Goal: Feedback & Contribution: Leave review/rating

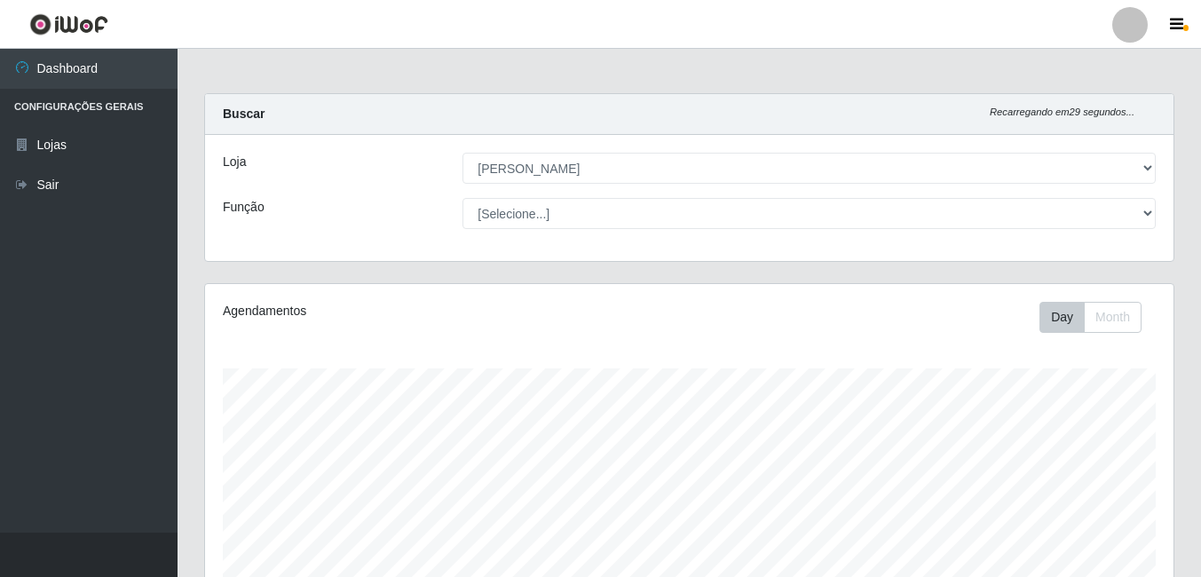
select select "402"
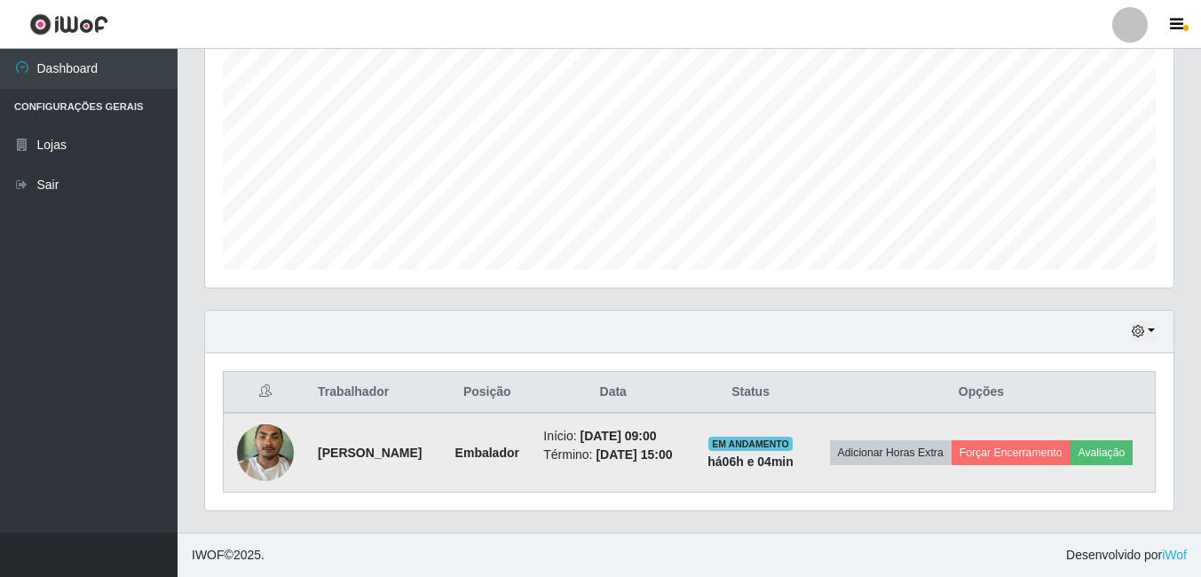
scroll to position [378, 0]
click at [1070, 461] on button "Avaliação" at bounding box center [1101, 452] width 63 height 25
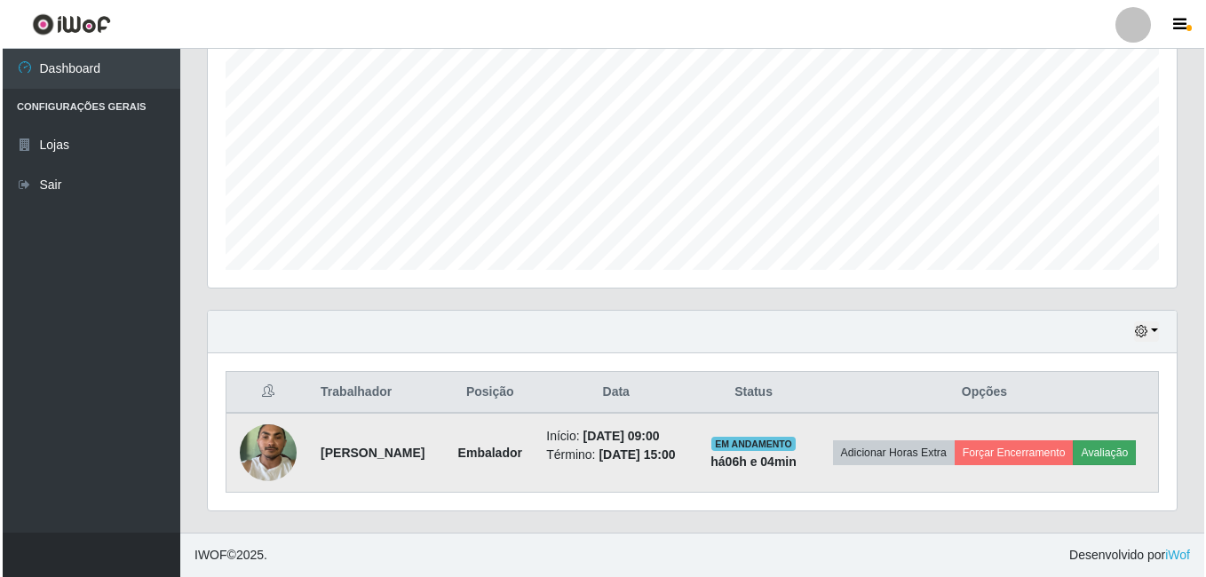
scroll to position [368, 960]
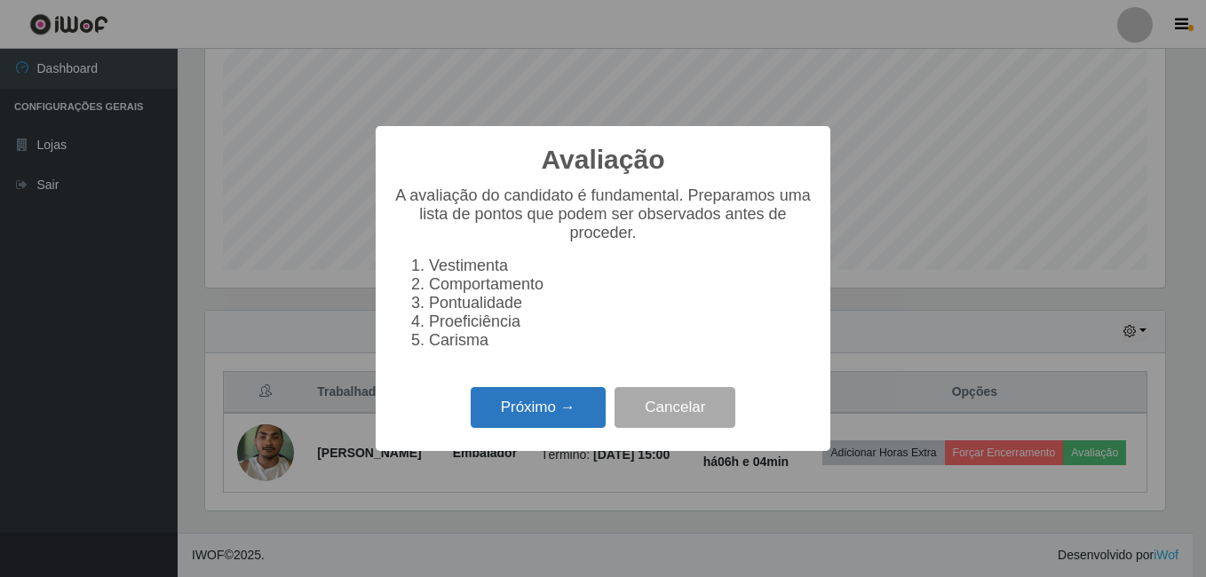
click at [549, 422] on button "Próximo →" at bounding box center [537, 408] width 135 height 42
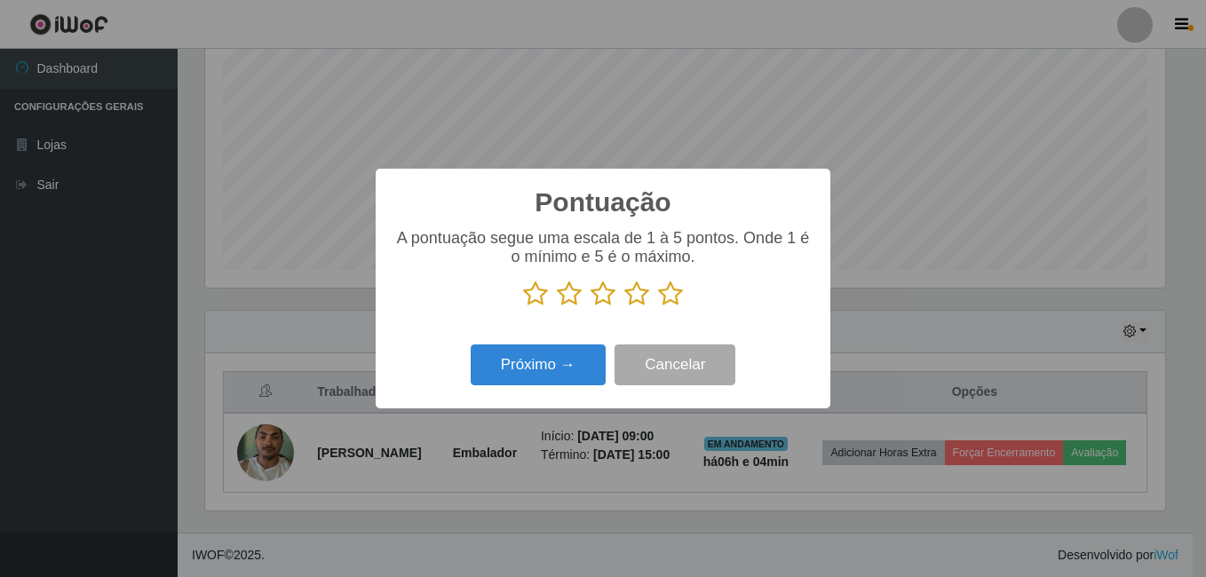
scroll to position [887340, 886749]
click at [662, 290] on icon at bounding box center [670, 294] width 25 height 27
click at [658, 307] on input "radio" at bounding box center [658, 307] width 0 height 0
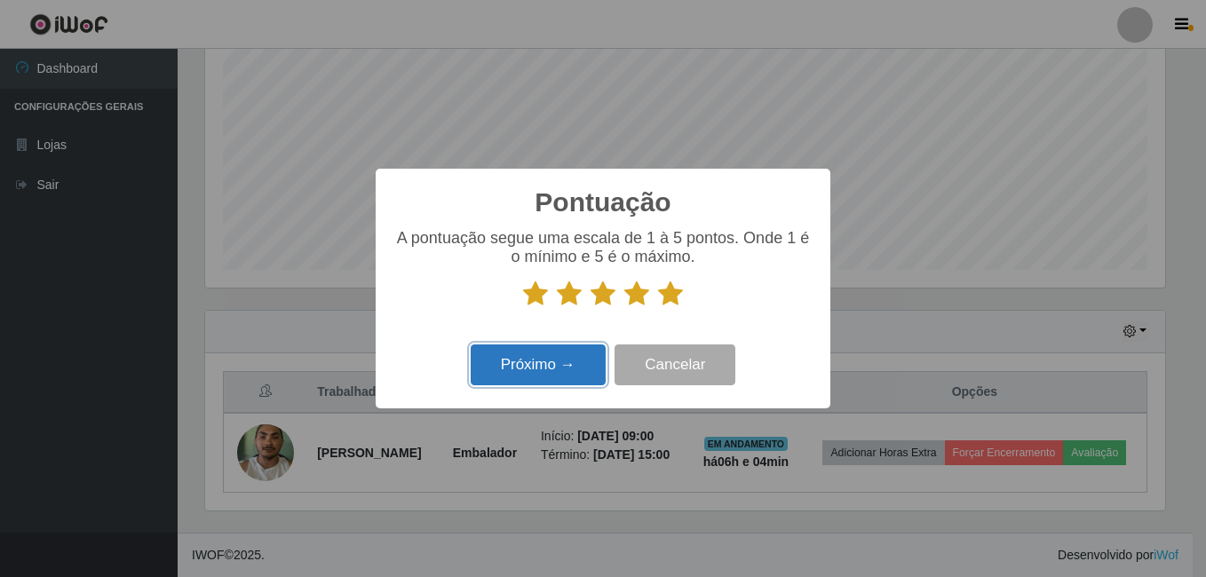
click at [553, 368] on button "Próximo →" at bounding box center [537, 365] width 135 height 42
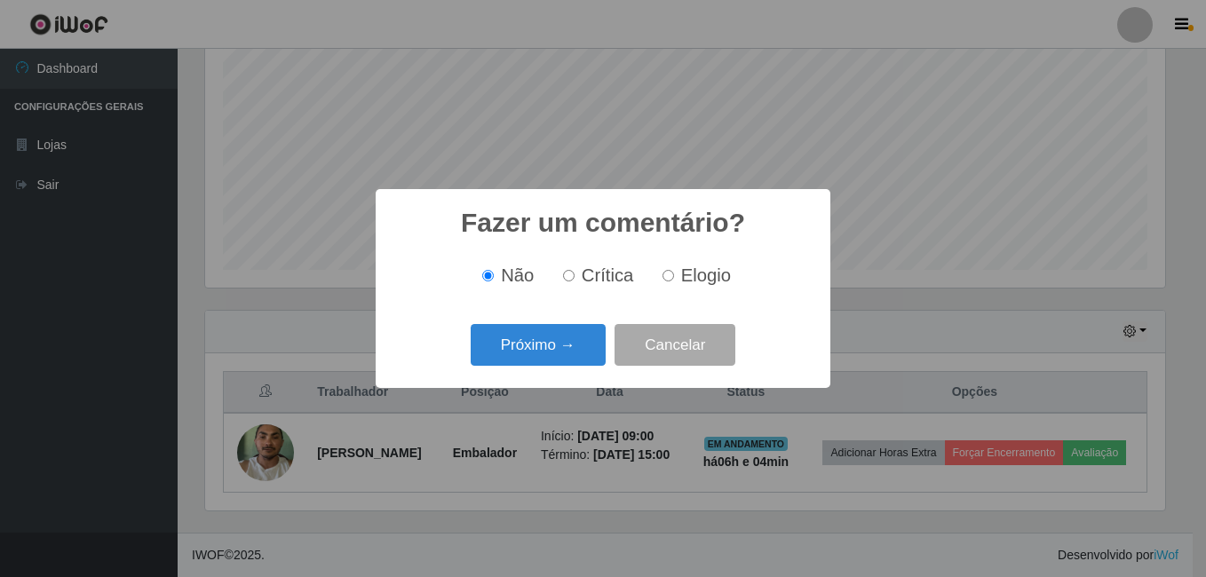
click at [666, 279] on input "Elogio" at bounding box center [668, 276] width 12 height 12
radio input "true"
click at [544, 343] on button "Próximo →" at bounding box center [537, 345] width 135 height 42
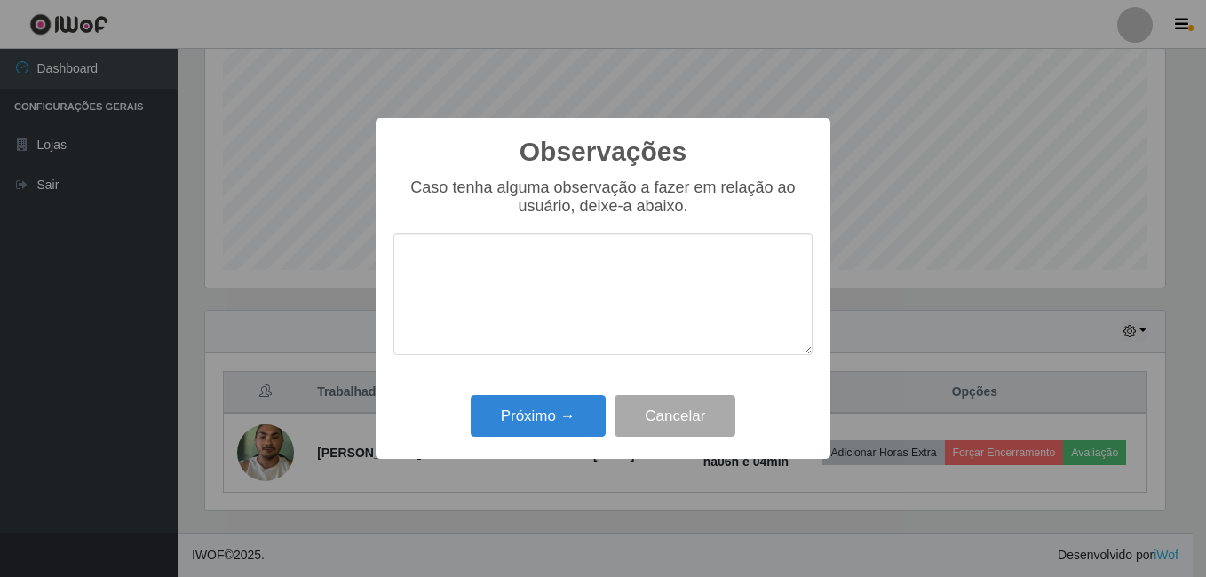
click at [431, 289] on textarea at bounding box center [602, 294] width 419 height 122
type textarea "MUITO PROATIVO"
click at [525, 416] on button "Próximo →" at bounding box center [537, 416] width 135 height 42
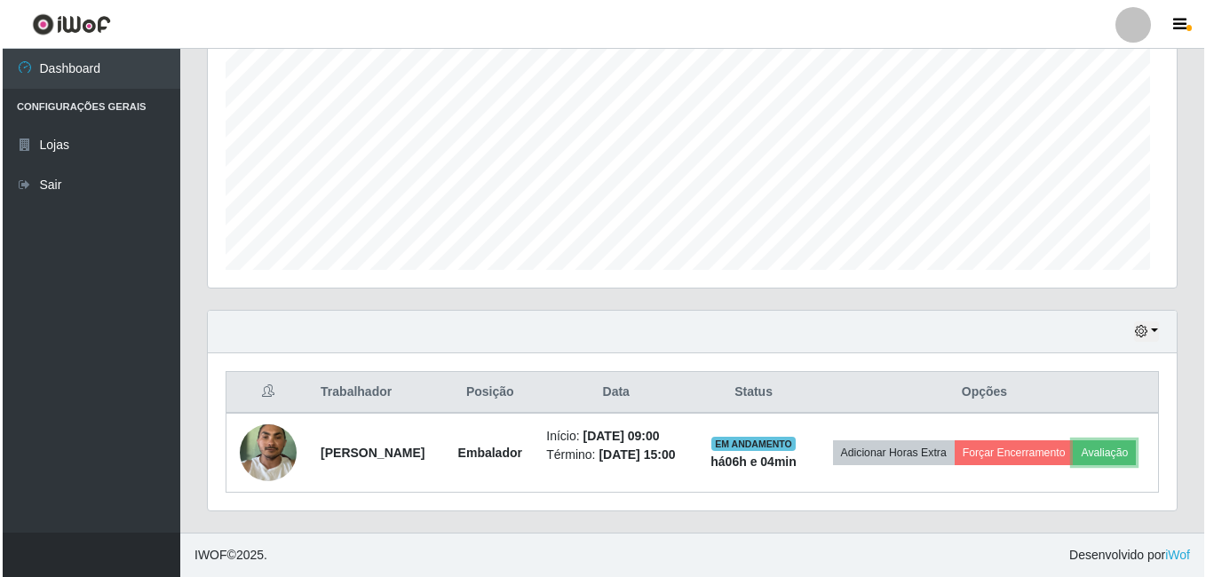
scroll to position [368, 968]
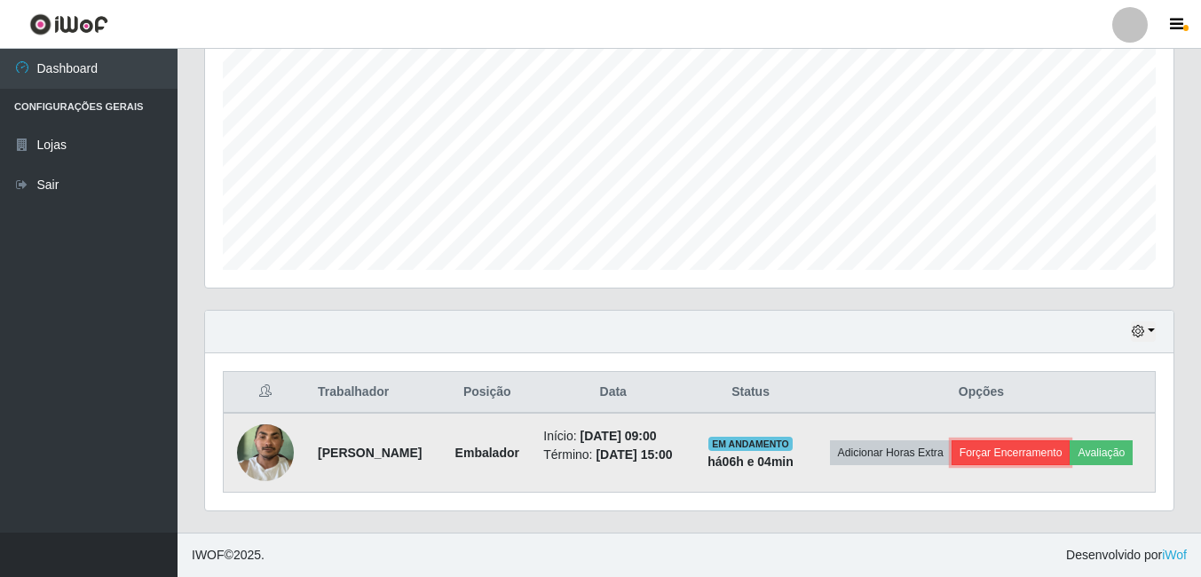
click at [1071, 440] on button "Forçar Encerramento" at bounding box center [1011, 452] width 119 height 25
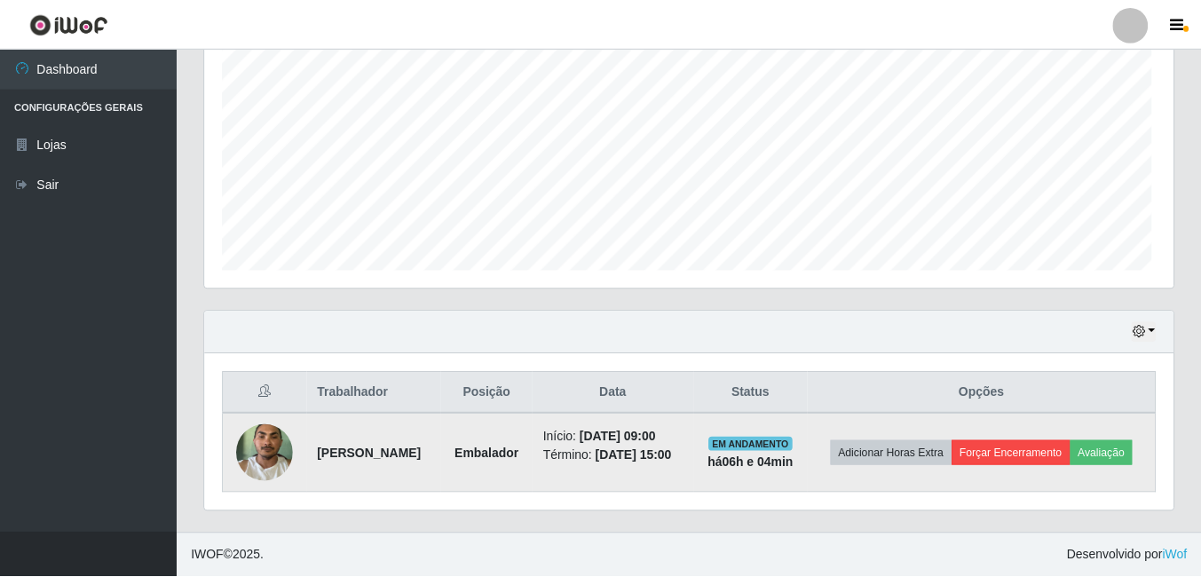
scroll to position [368, 960]
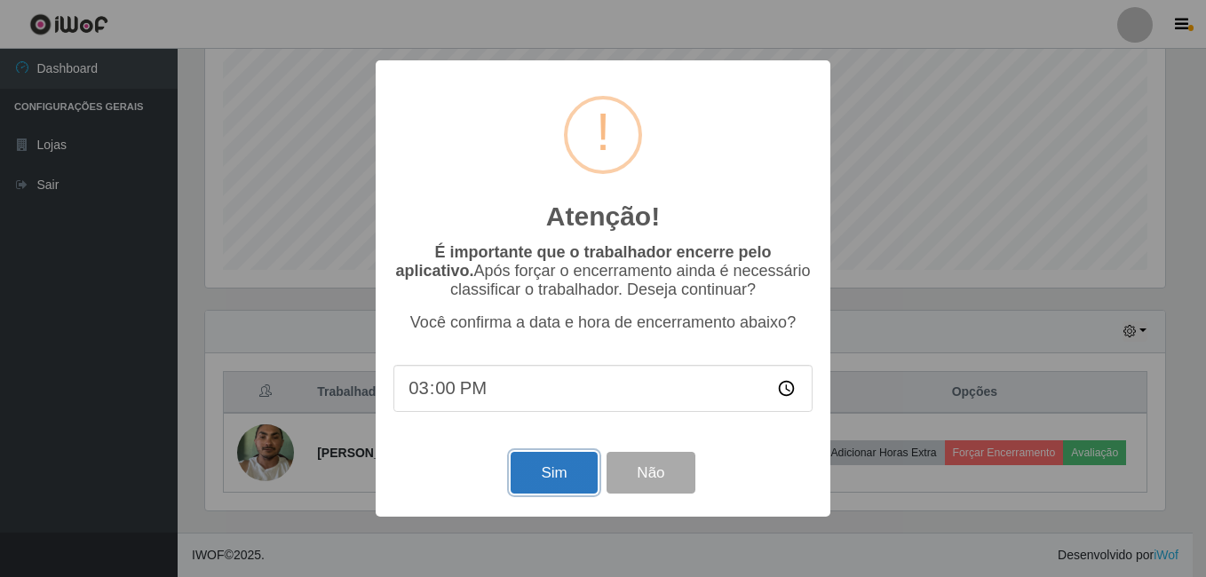
click at [531, 482] on button "Sim" at bounding box center [553, 473] width 86 height 42
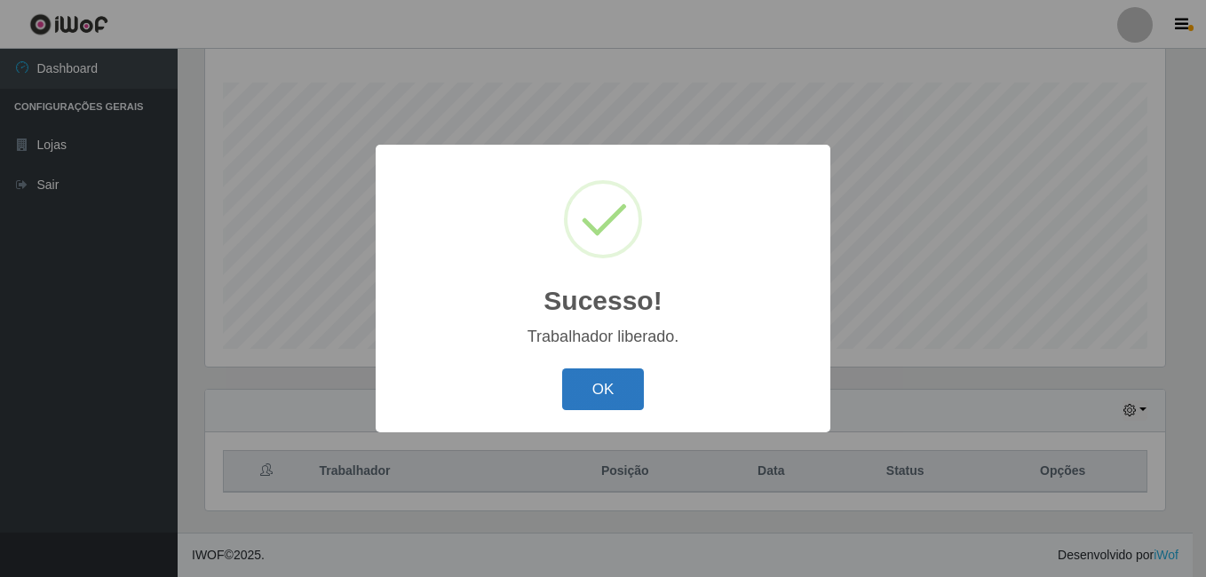
click at [623, 379] on button "OK" at bounding box center [603, 389] width 83 height 42
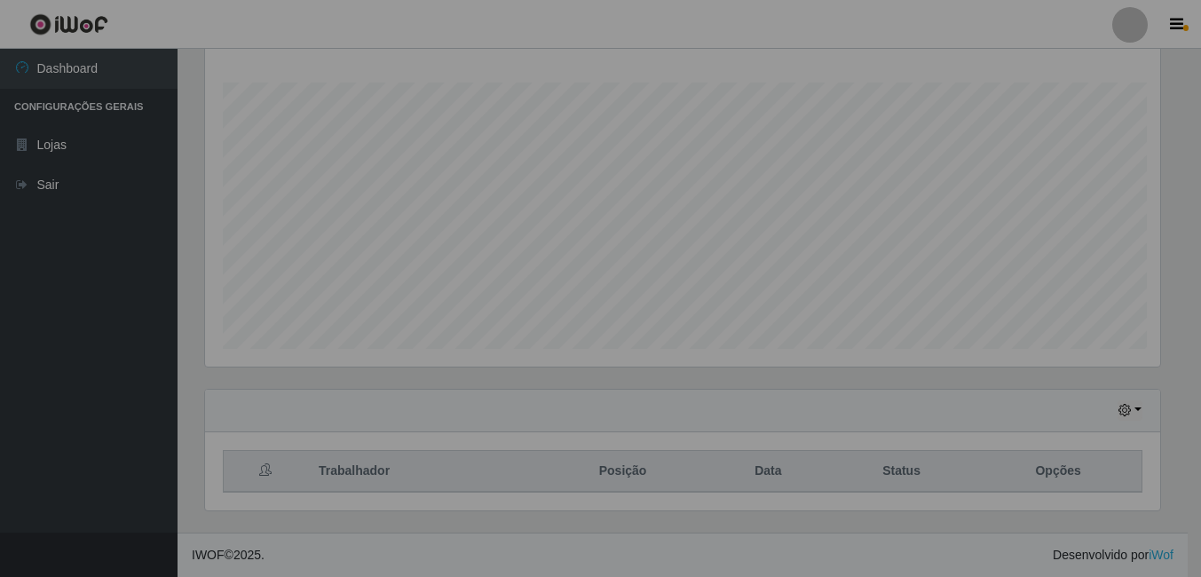
scroll to position [368, 968]
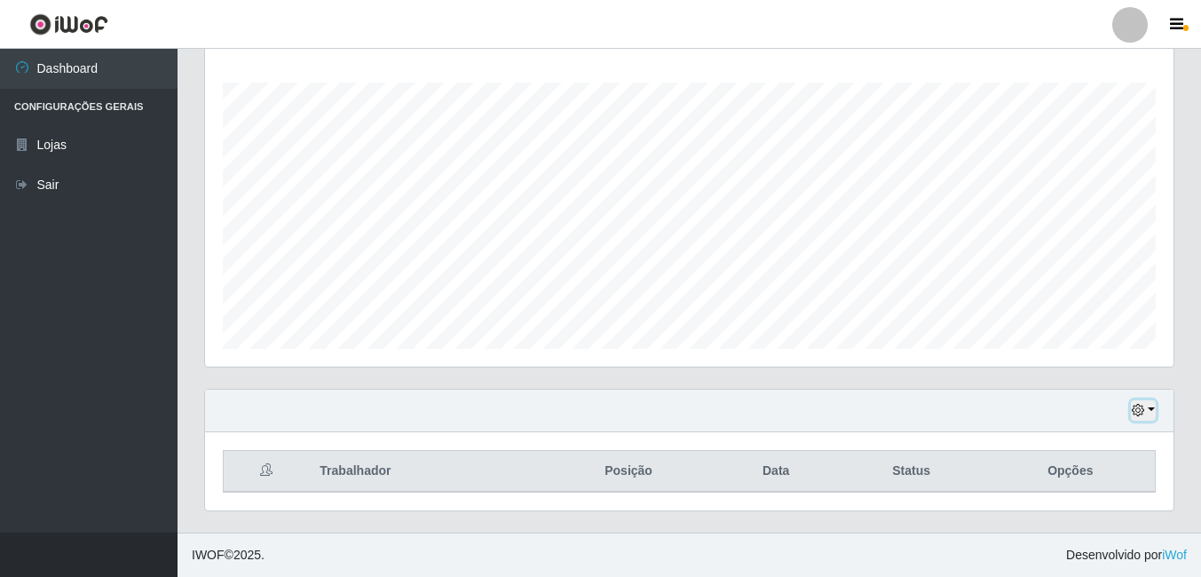
click at [1143, 408] on icon "button" at bounding box center [1138, 410] width 12 height 12
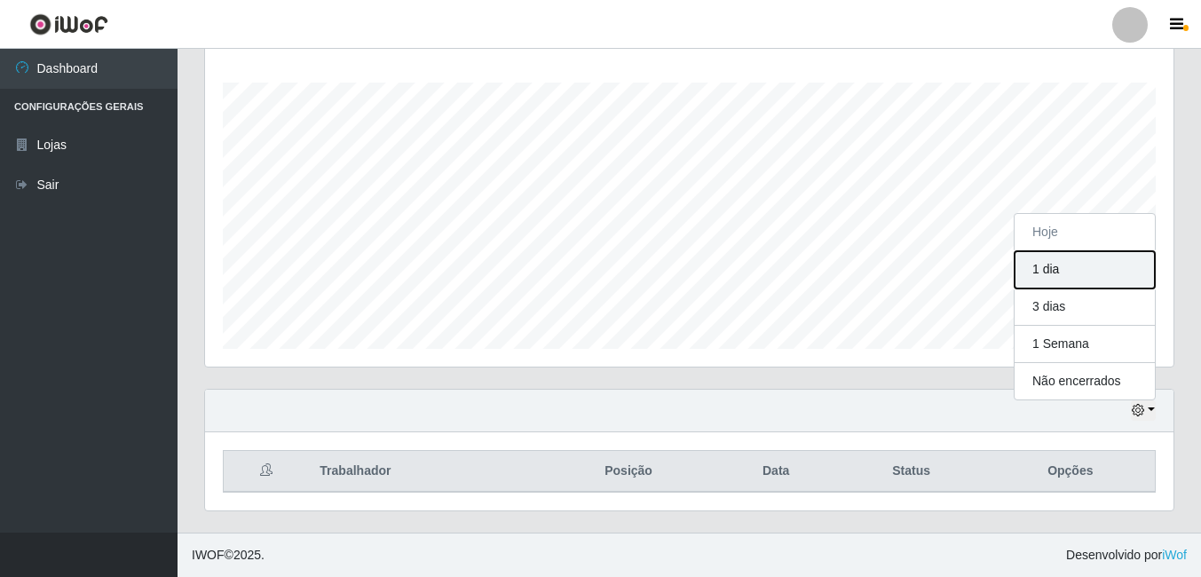
click at [1054, 275] on button "1 dia" at bounding box center [1085, 269] width 140 height 37
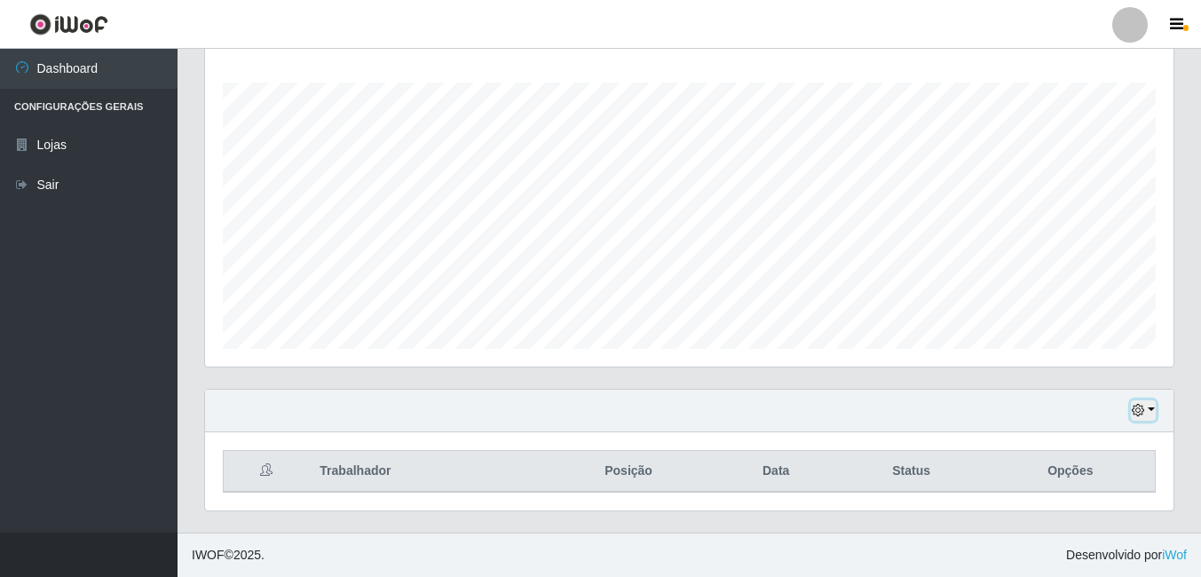
click at [1149, 401] on button "button" at bounding box center [1143, 410] width 25 height 20
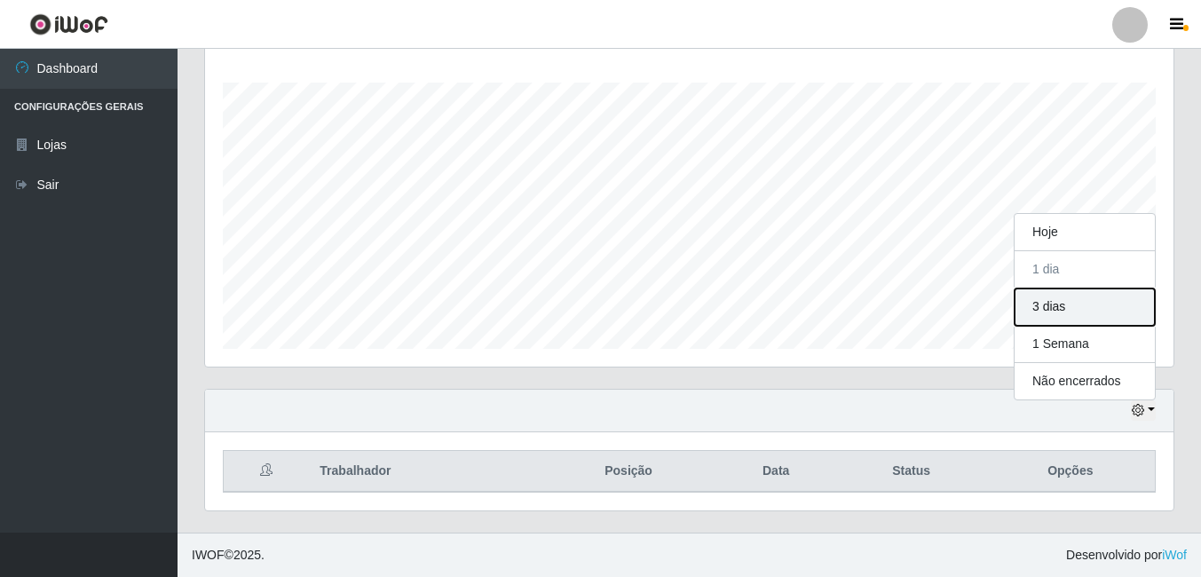
click at [1050, 316] on button "3 dias" at bounding box center [1085, 307] width 140 height 37
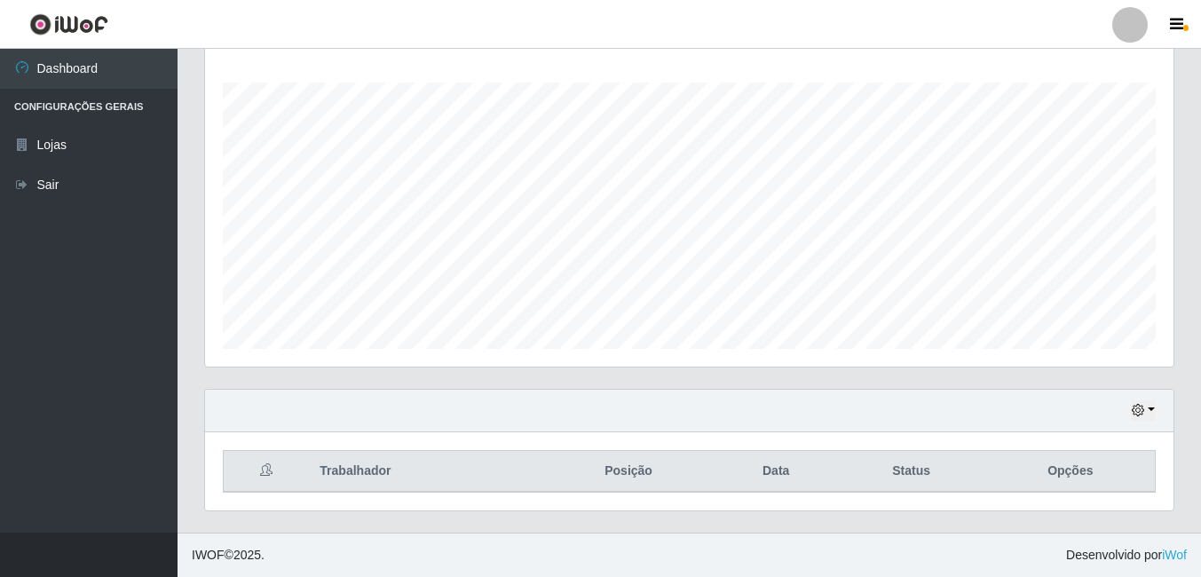
scroll to position [286, 0]
